Goal: Task Accomplishment & Management: Use online tool/utility

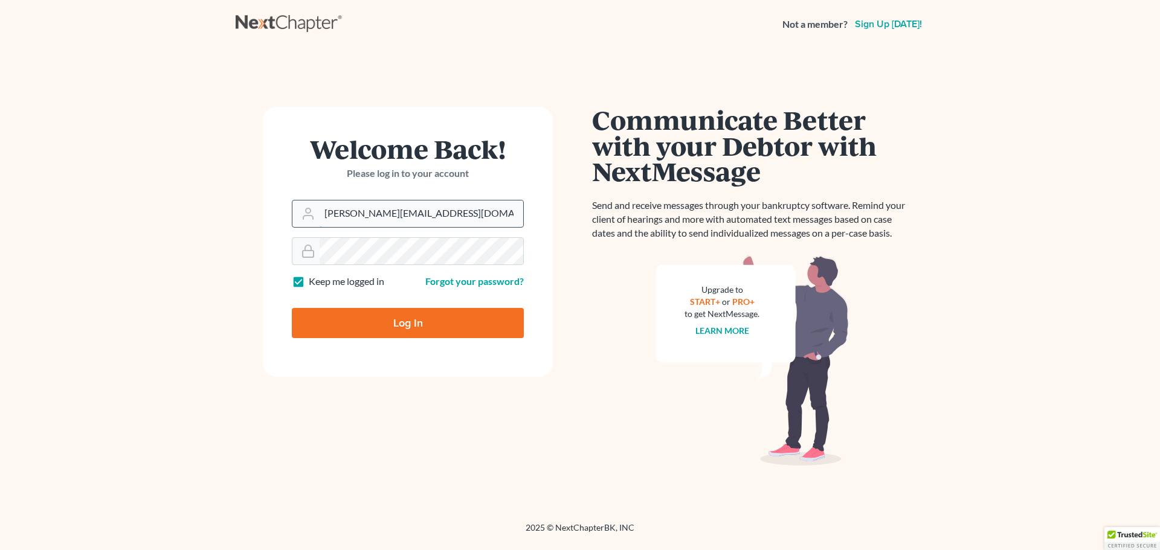
click at [484, 220] on input "david.r@consumerlegalgroup.com" at bounding box center [422, 214] width 204 height 27
click at [352, 223] on input "david.r@consumerlegalgroup.com" at bounding box center [422, 214] width 204 height 27
click at [352, 222] on input "david.r@consumerlegalgroup.com" at bounding box center [422, 214] width 204 height 27
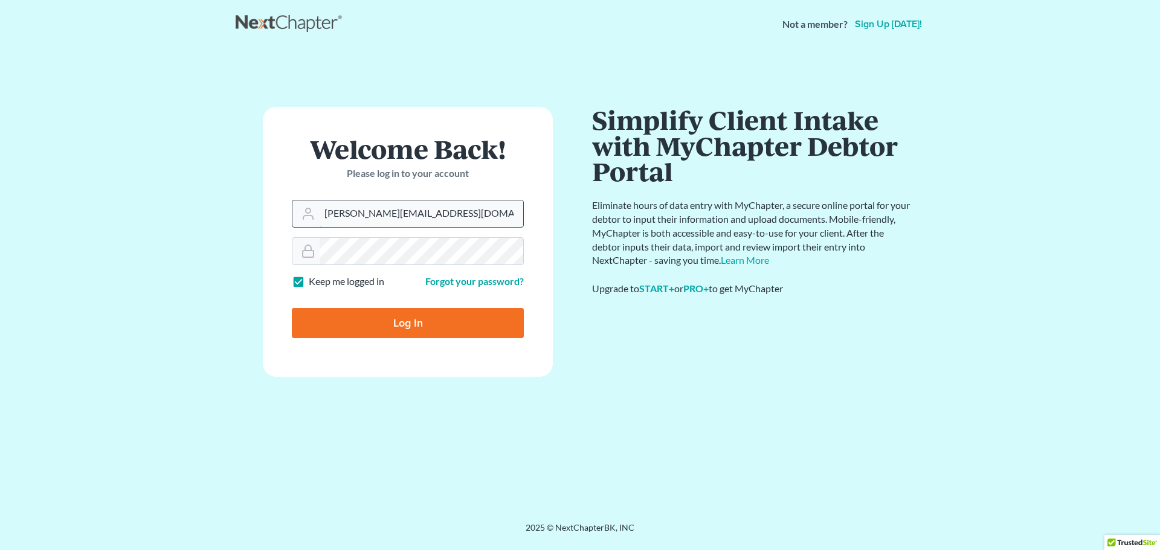
type input "[PERSON_NAME][EMAIL_ADDRESS][DOMAIN_NAME]"
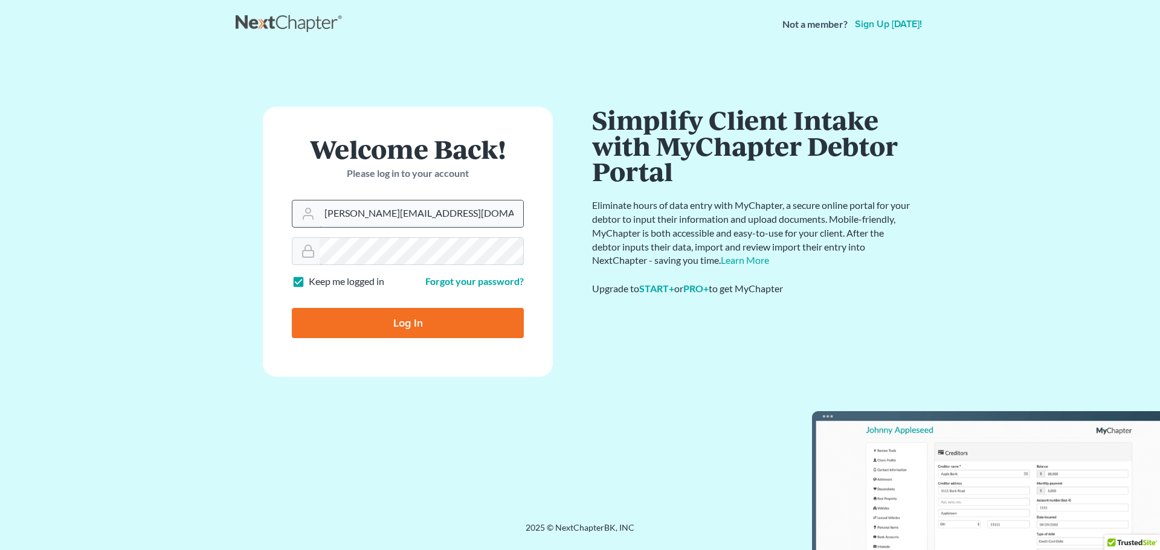
click at [292, 308] on input "Log In" at bounding box center [408, 323] width 232 height 30
type input "Thinking..."
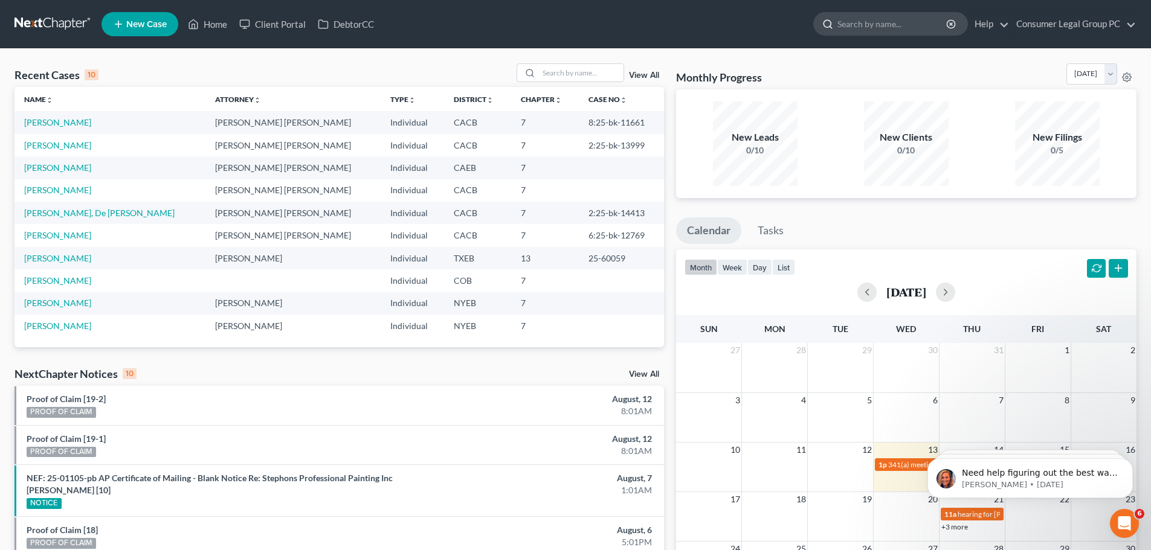
click at [828, 19] on icon at bounding box center [827, 24] width 11 height 11
click at [830, 21] on icon at bounding box center [827, 24] width 11 height 11
click at [837, 25] on input "search" at bounding box center [892, 24] width 111 height 22
type input "[PERSON_NAME]"
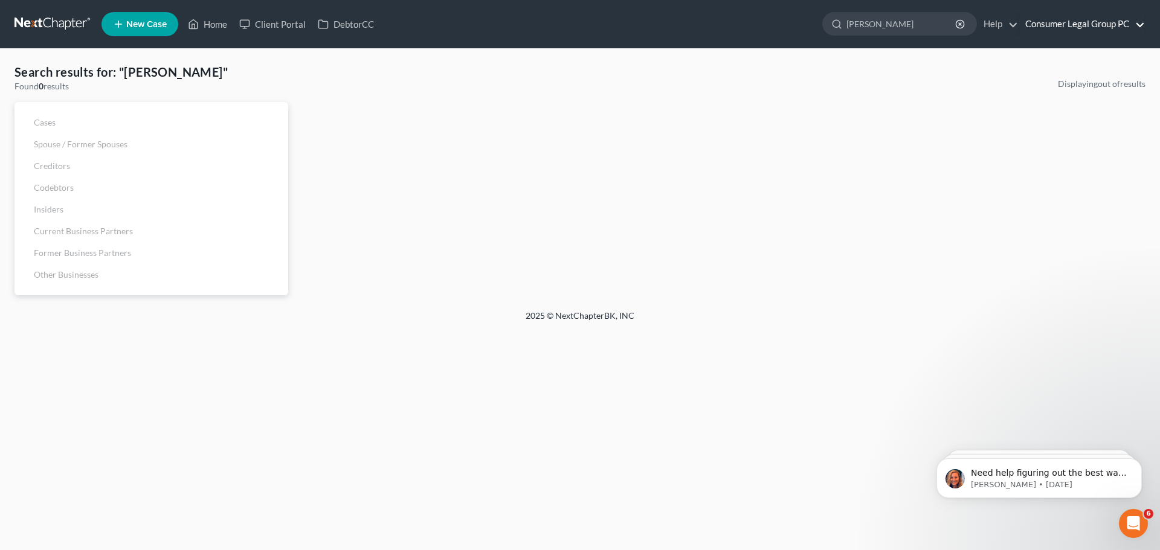
click at [1034, 27] on link "Consumer Legal Group PC" at bounding box center [1082, 24] width 126 height 22
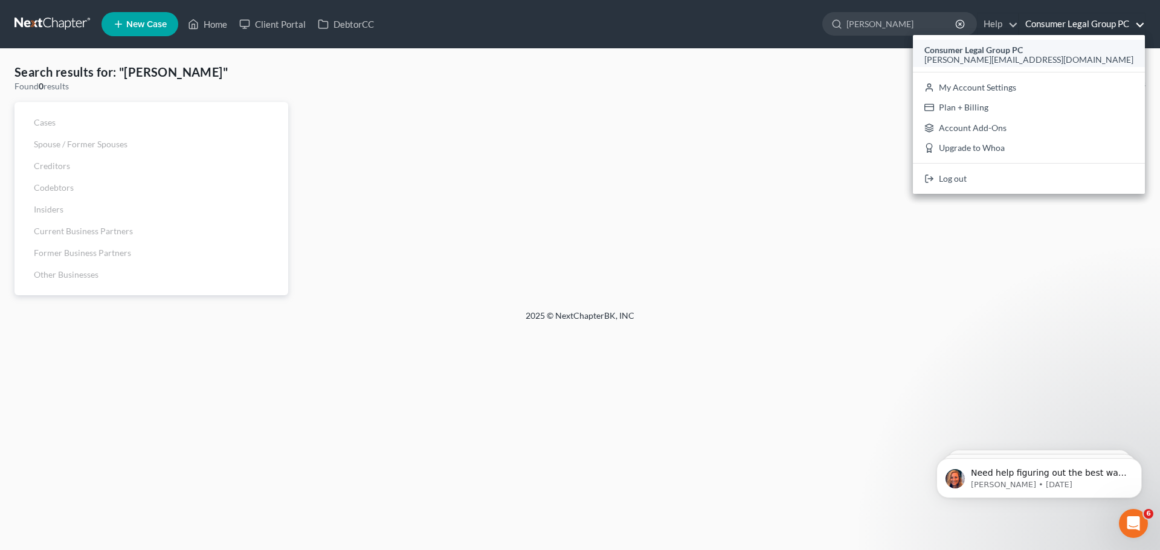
click at [1042, 54] on span "[PERSON_NAME][EMAIL_ADDRESS][DOMAIN_NAME]" at bounding box center [1028, 59] width 209 height 10
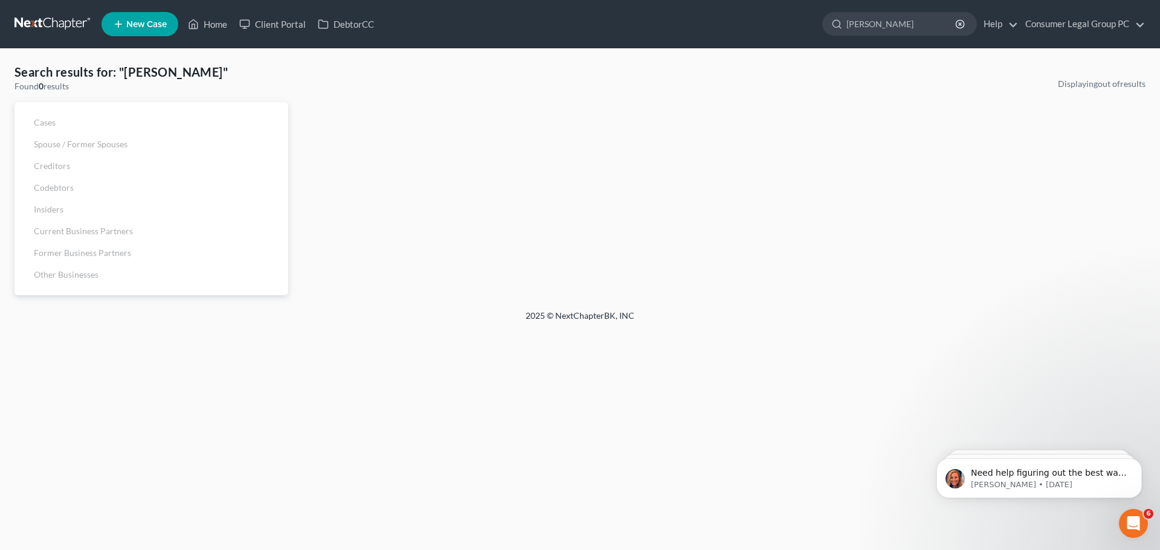
click at [133, 28] on span "New Case" at bounding box center [146, 24] width 40 height 9
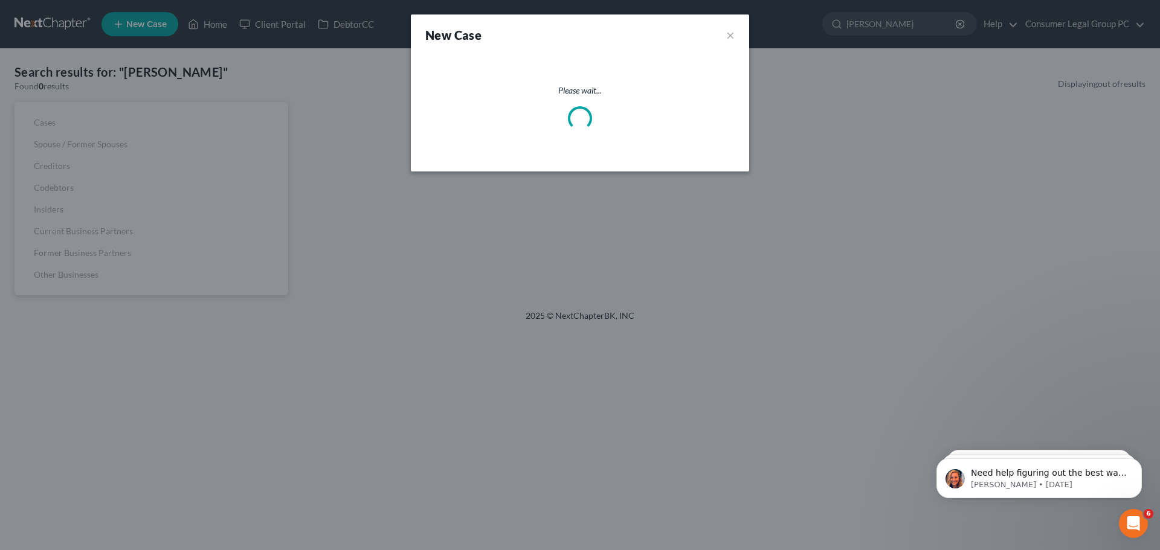
select select "53"
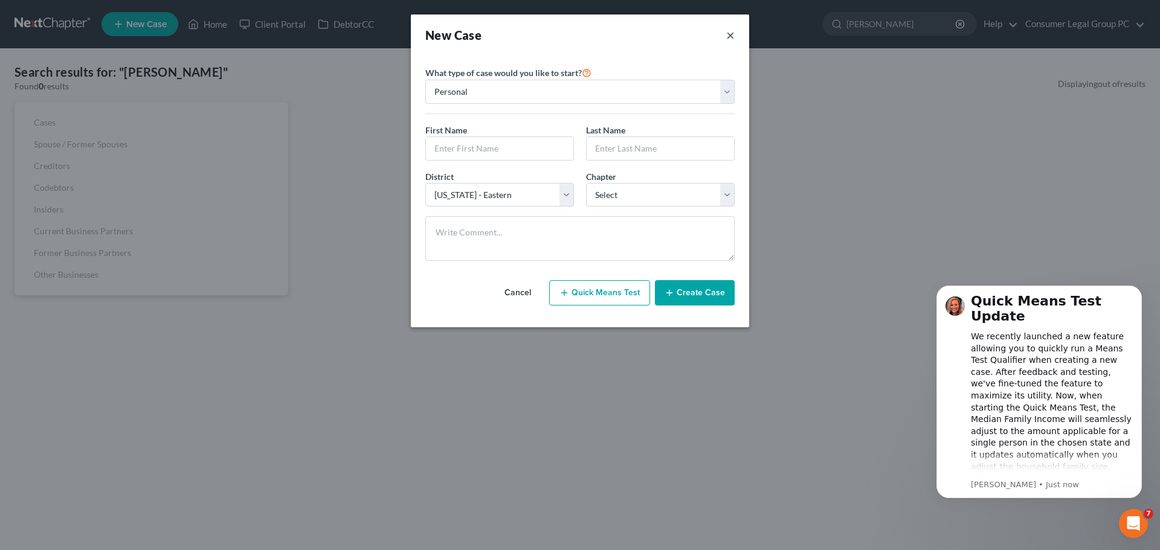
drag, startPoint x: 729, startPoint y: 34, endPoint x: 352, endPoint y: 54, distance: 378.1
click at [730, 34] on button "×" at bounding box center [730, 35] width 8 height 17
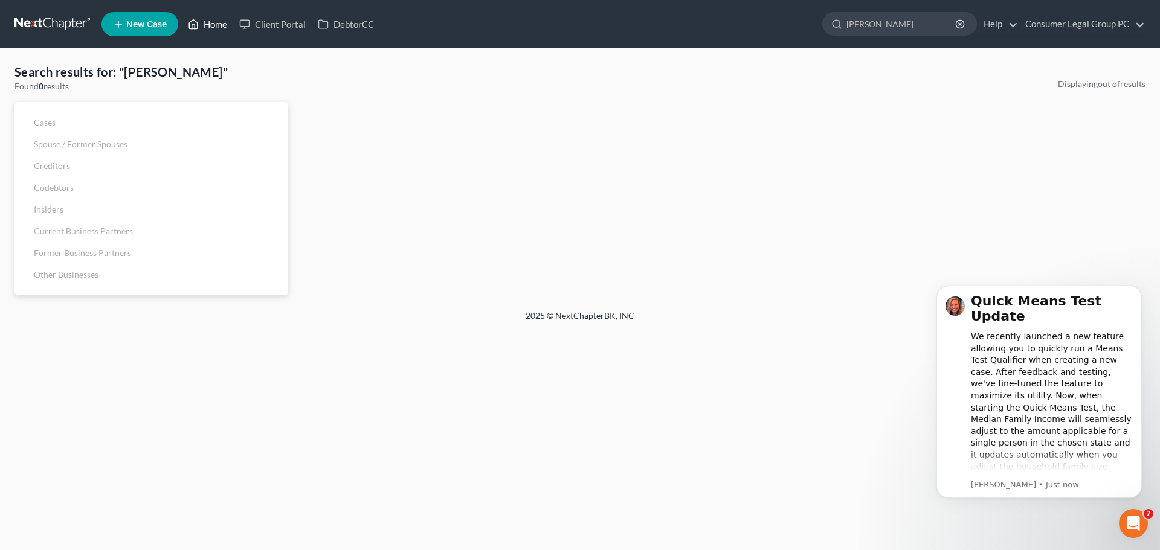
click at [200, 21] on link "Home" at bounding box center [207, 24] width 51 height 22
